Goal: Task Accomplishment & Management: Complete application form

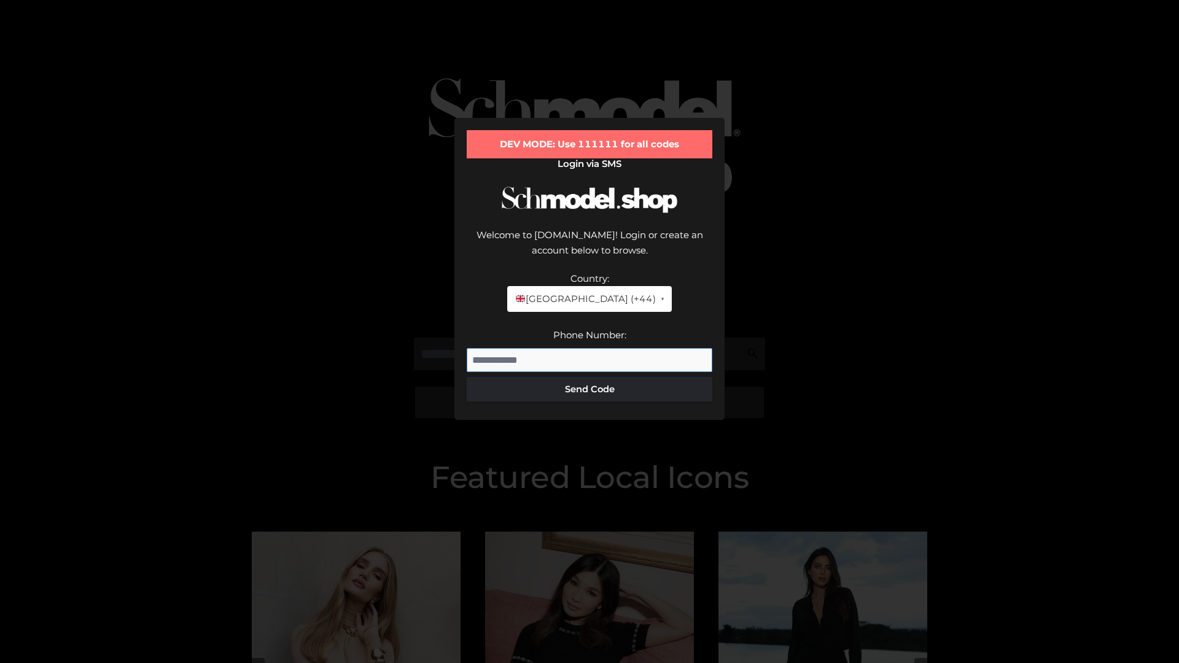
click at [590, 348] on input "Phone Number:" at bounding box center [590, 360] width 246 height 25
type input "**********"
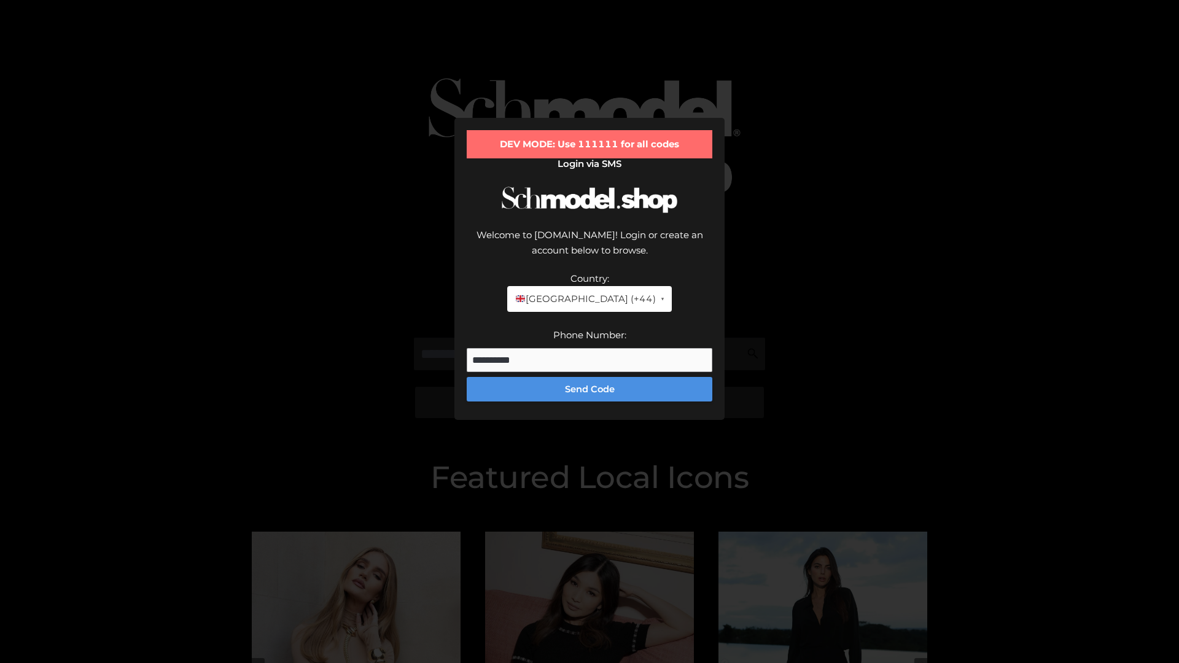
click at [590, 377] on button "Send Code" at bounding box center [590, 389] width 246 height 25
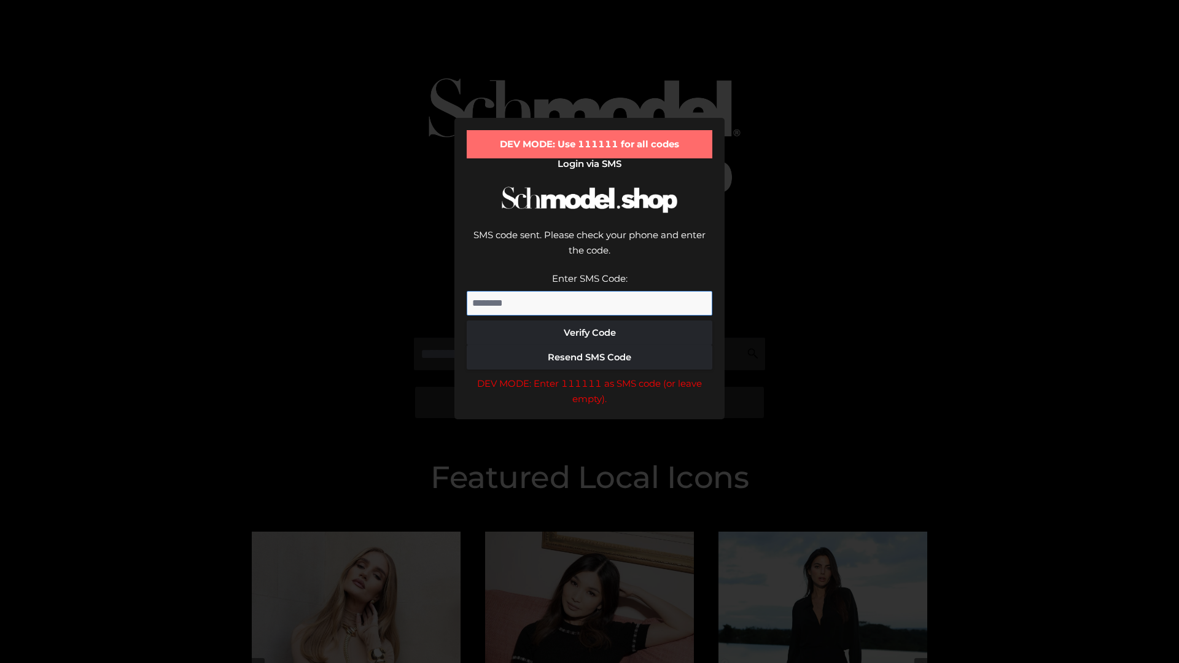
click at [590, 291] on input "Enter SMS Code:" at bounding box center [590, 303] width 246 height 25
type input "******"
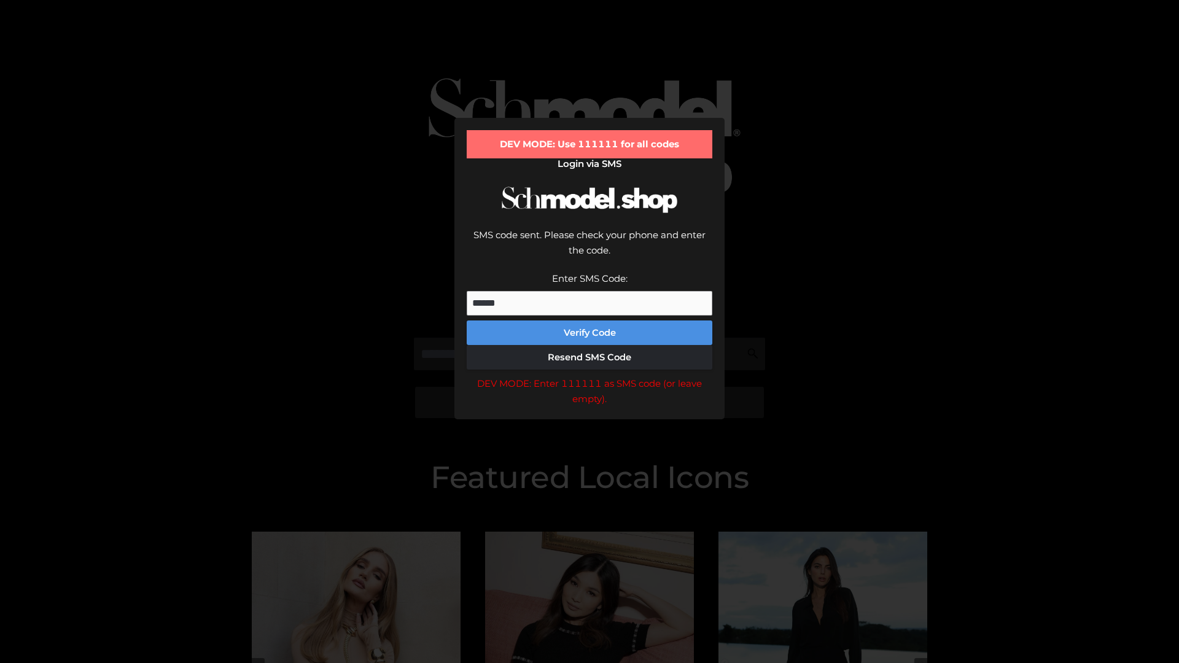
click at [590, 321] on button "Verify Code" at bounding box center [590, 333] width 246 height 25
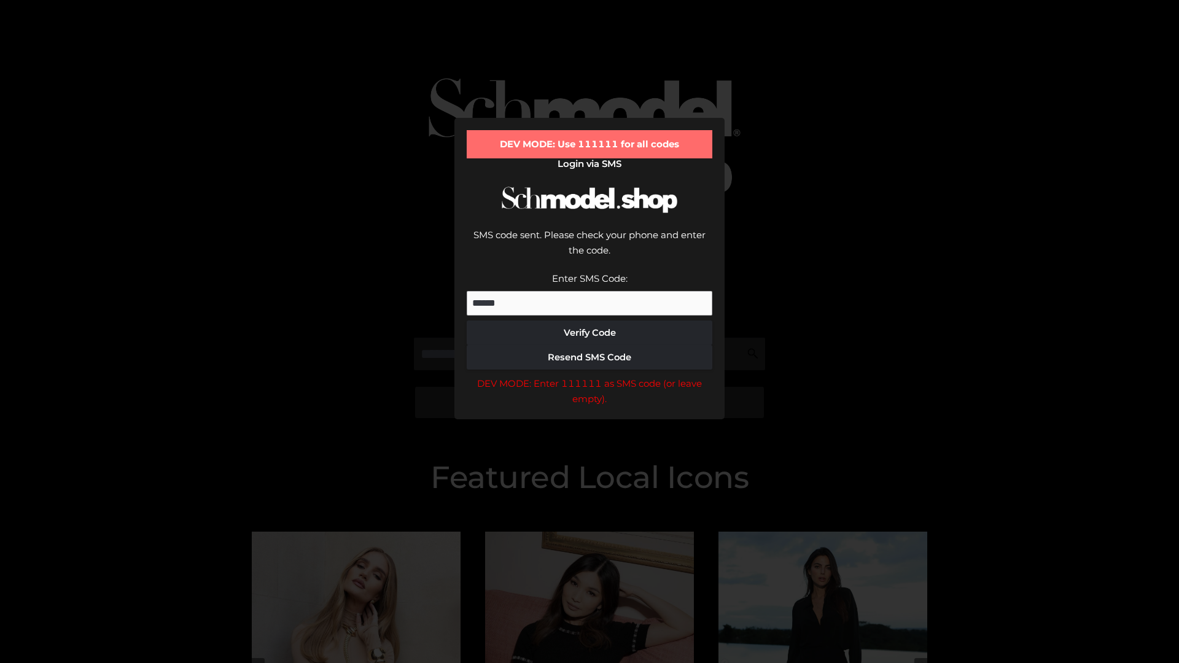
click at [590, 376] on div "DEV MODE: Enter 111111 as SMS code (or leave empty)." at bounding box center [590, 391] width 246 height 31
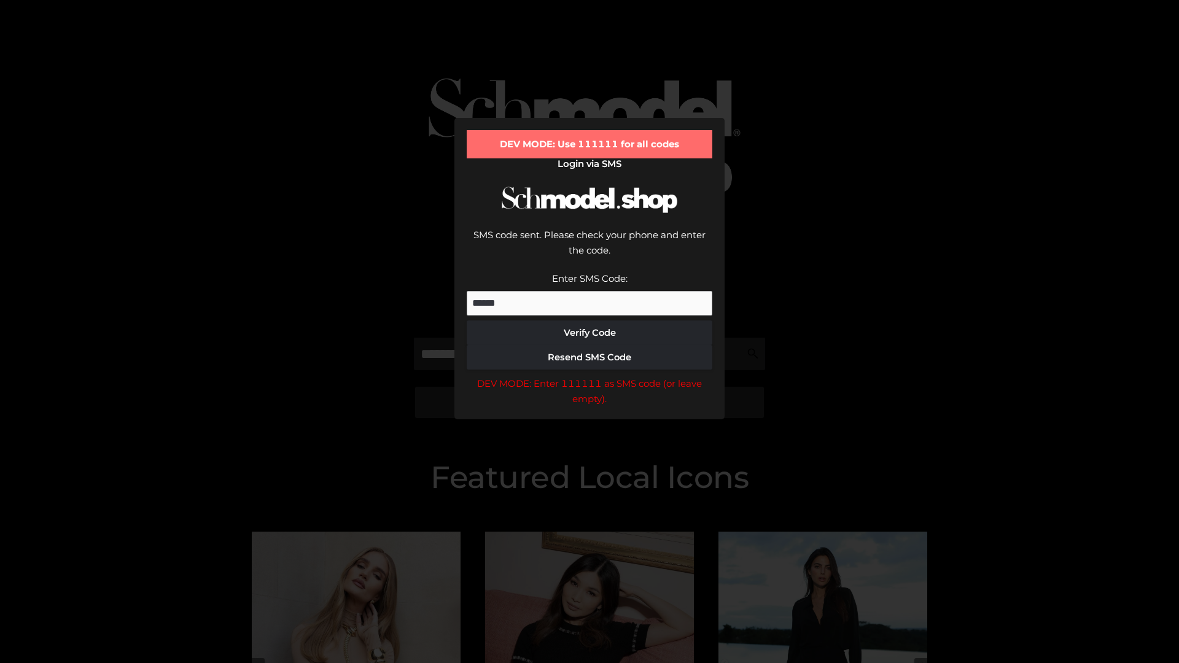
click at [590, 376] on div "DEV MODE: Enter 111111 as SMS code (or leave empty)." at bounding box center [590, 391] width 246 height 31
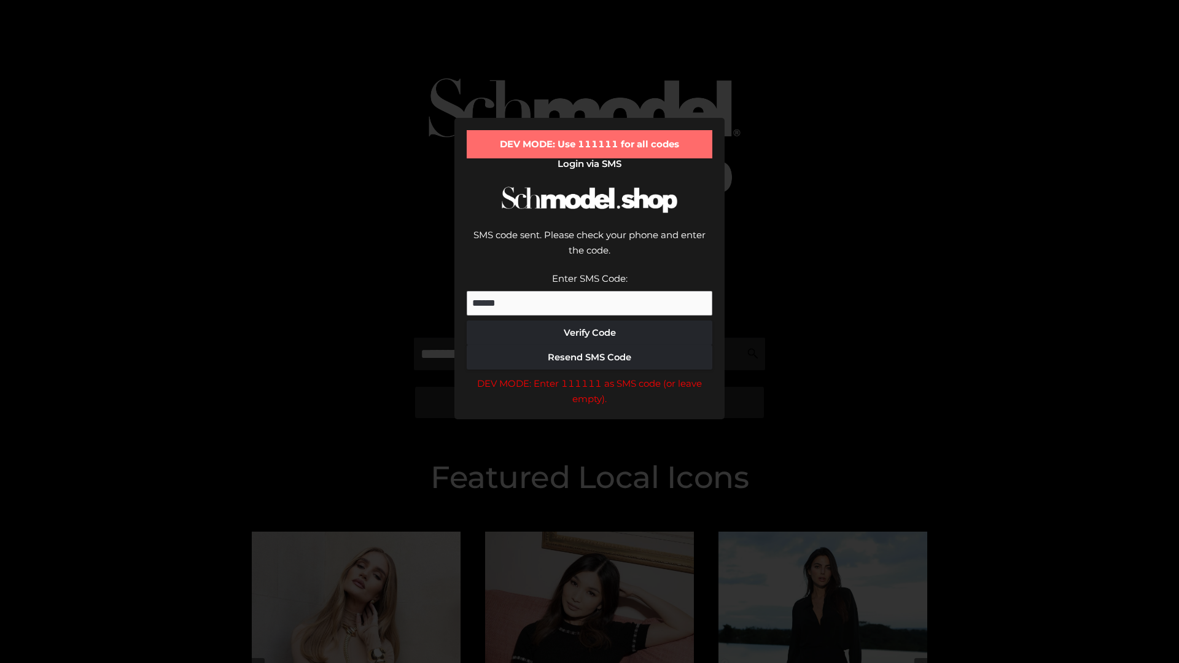
click at [590, 376] on div "DEV MODE: Enter 111111 as SMS code (or leave empty)." at bounding box center [590, 391] width 246 height 31
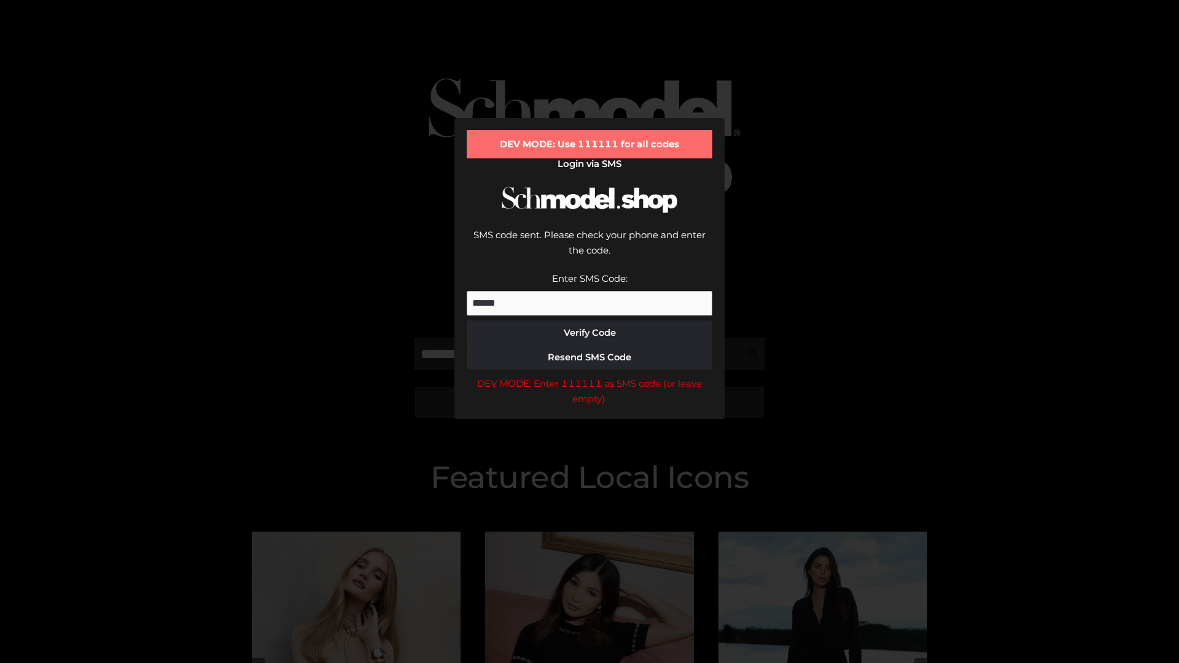
click at [590, 376] on div "DEV MODE: Enter 111111 as SMS code (or leave empty)." at bounding box center [590, 391] width 246 height 31
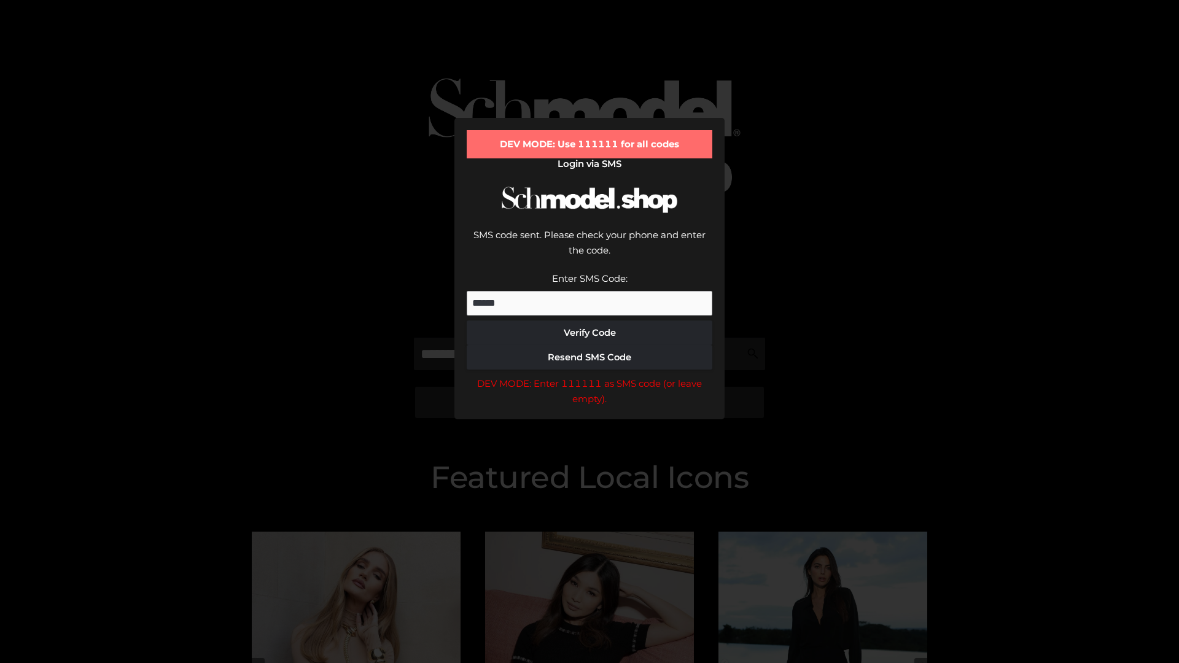
click at [590, 376] on div "DEV MODE: Enter 111111 as SMS code (or leave empty)." at bounding box center [590, 391] width 246 height 31
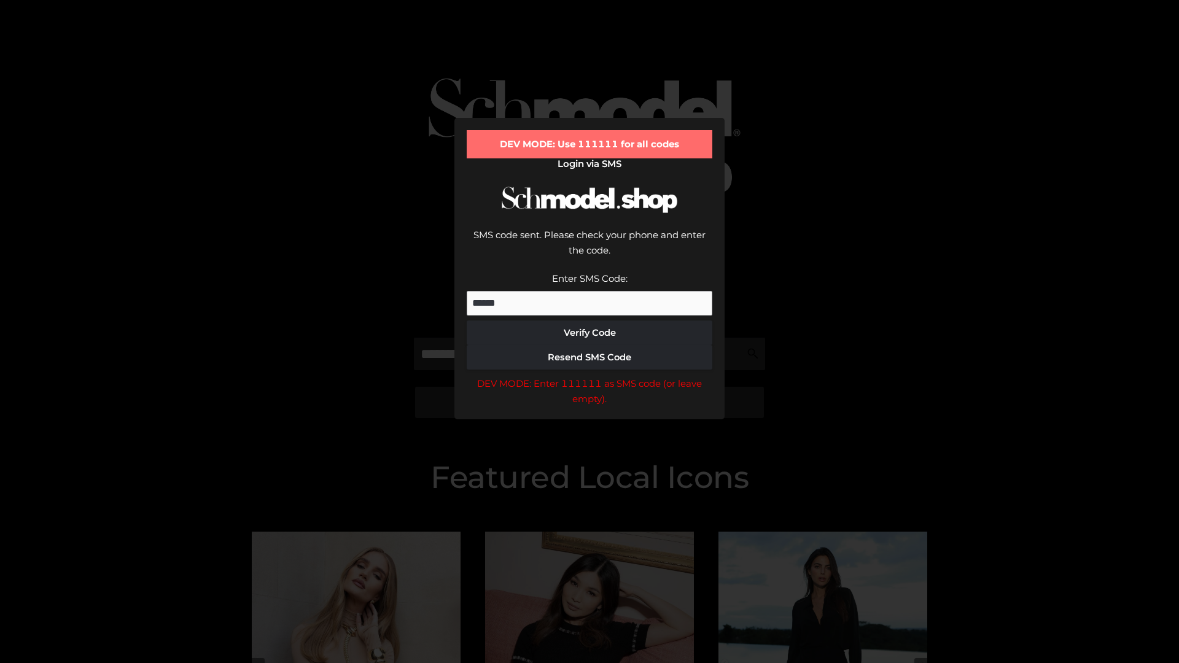
click at [590, 376] on div "DEV MODE: Enter 111111 as SMS code (or leave empty)." at bounding box center [590, 391] width 246 height 31
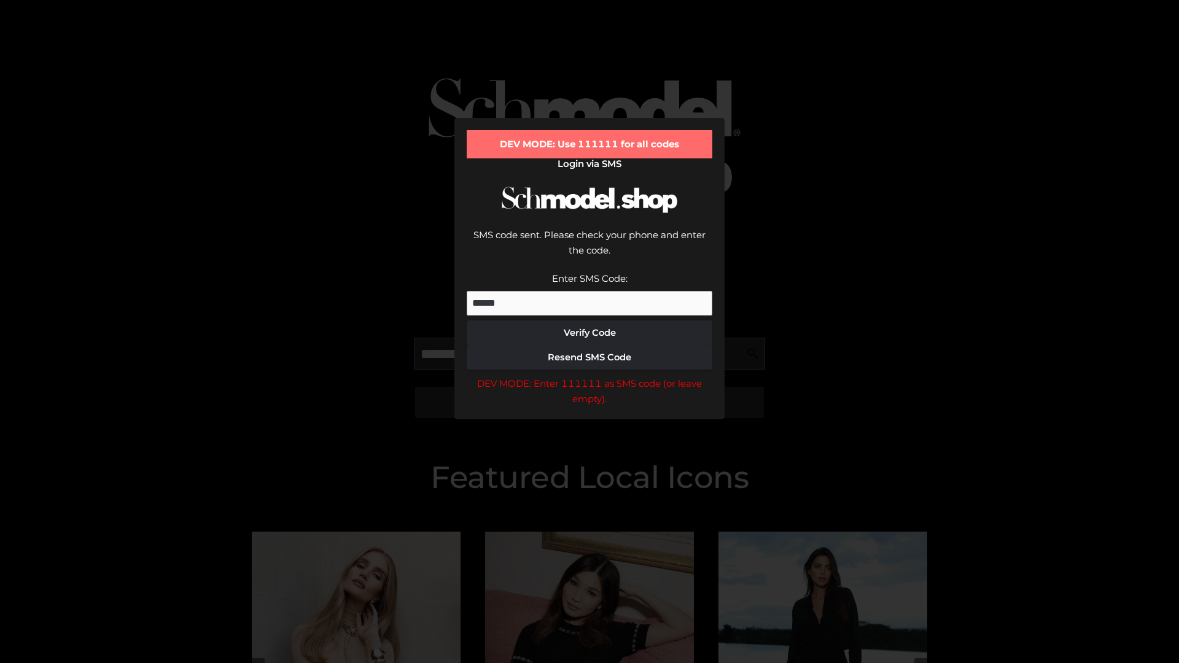
scroll to position [0, 63]
click at [590, 376] on div "DEV MODE: Enter 111111 as SMS code (or leave empty)." at bounding box center [590, 391] width 246 height 31
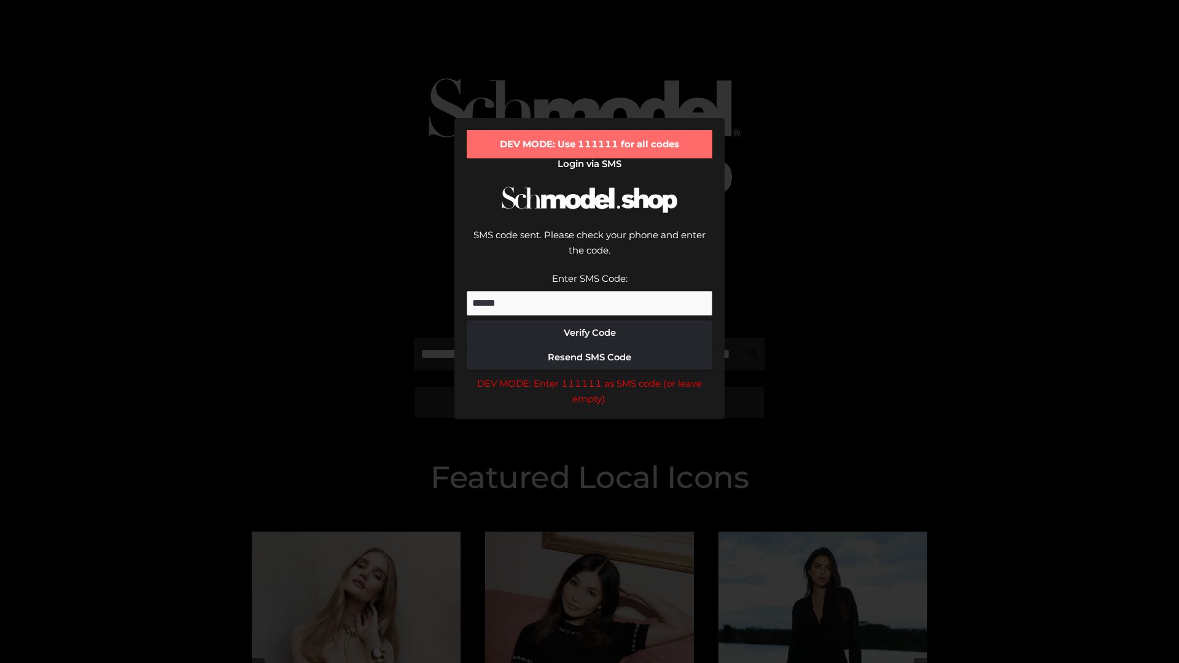
click at [590, 376] on div "DEV MODE: Enter 111111 as SMS code (or leave empty)." at bounding box center [590, 391] width 246 height 31
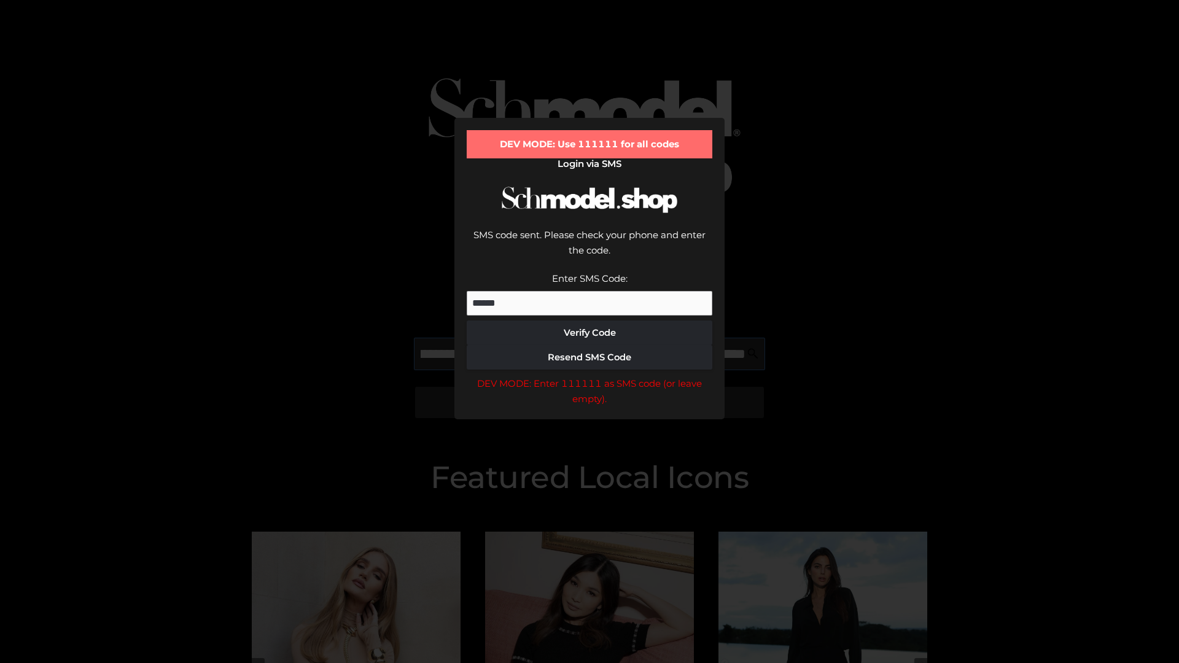
scroll to position [0, 134]
click at [590, 376] on div "DEV MODE: Enter 111111 as SMS code (or leave empty)." at bounding box center [590, 391] width 246 height 31
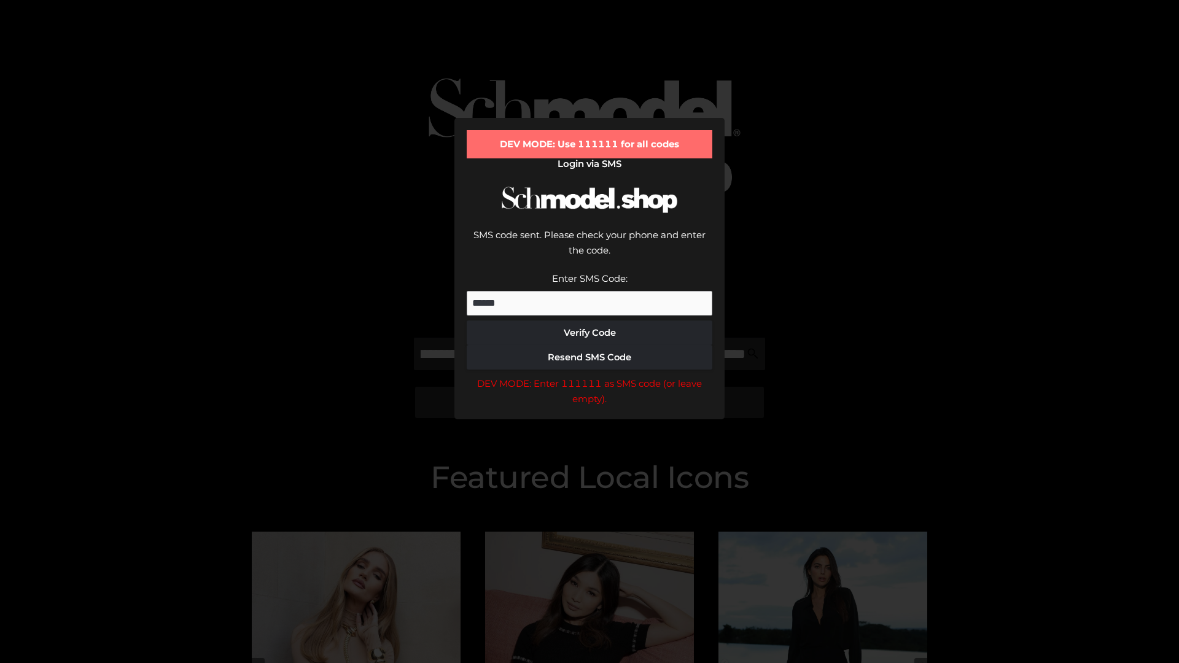
click at [590, 376] on div "DEV MODE: Enter 111111 as SMS code (or leave empty)." at bounding box center [590, 391] width 246 height 31
type input "**********"
